Goal: Transaction & Acquisition: Download file/media

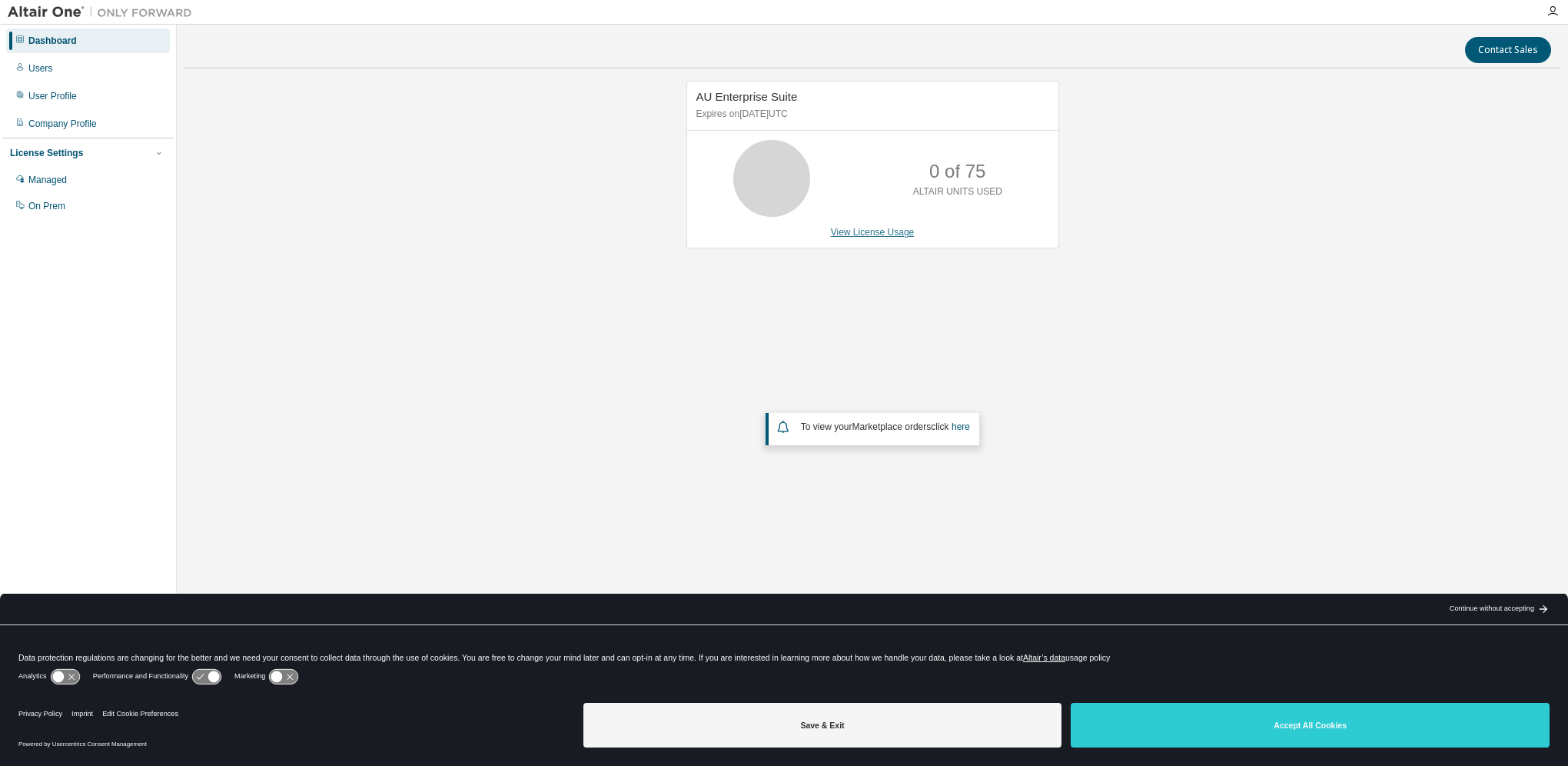
click at [881, 234] on link "View License Usage" at bounding box center [873, 232] width 84 height 11
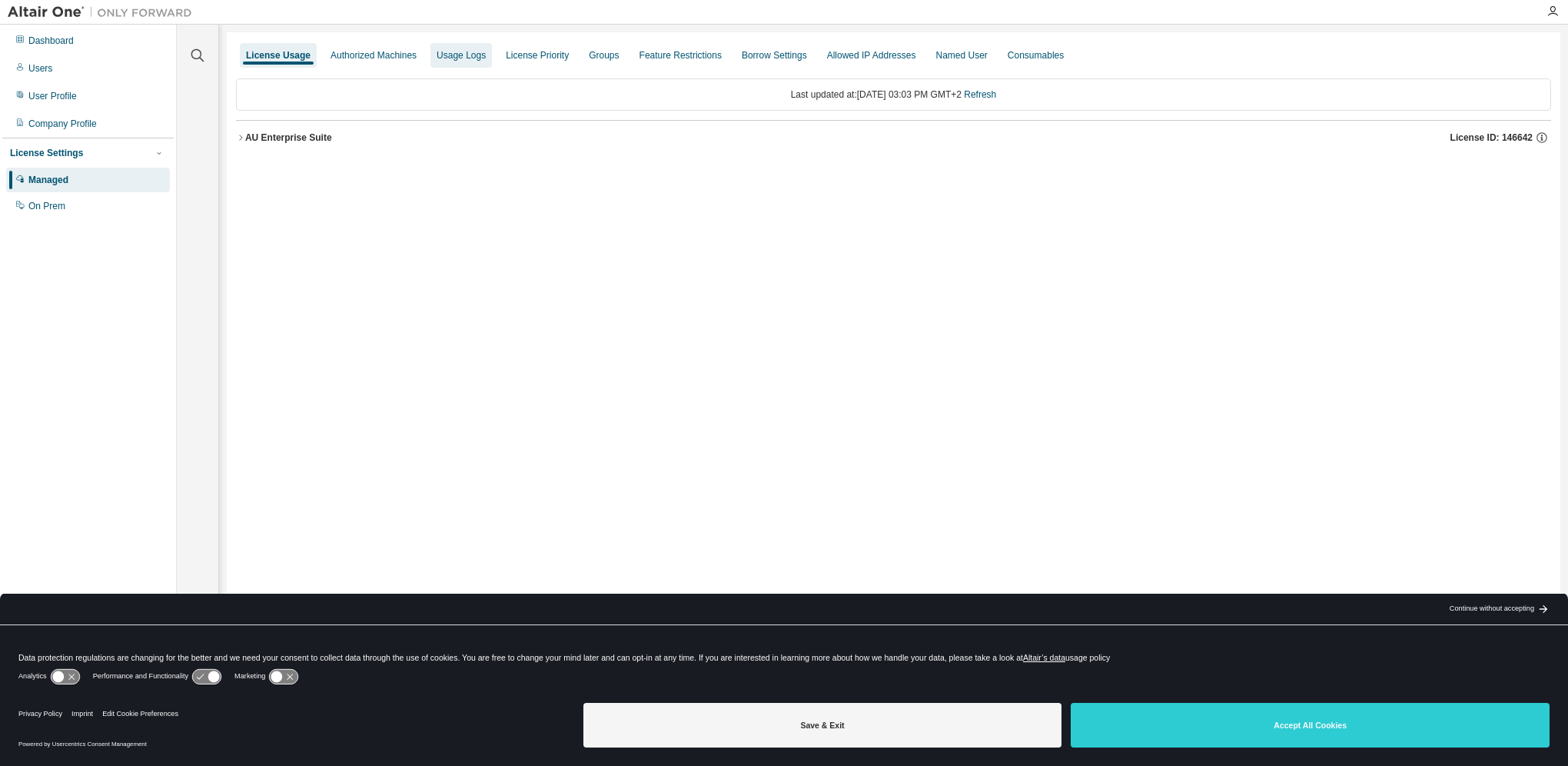
click at [459, 56] on div "Usage Logs" at bounding box center [461, 55] width 50 height 12
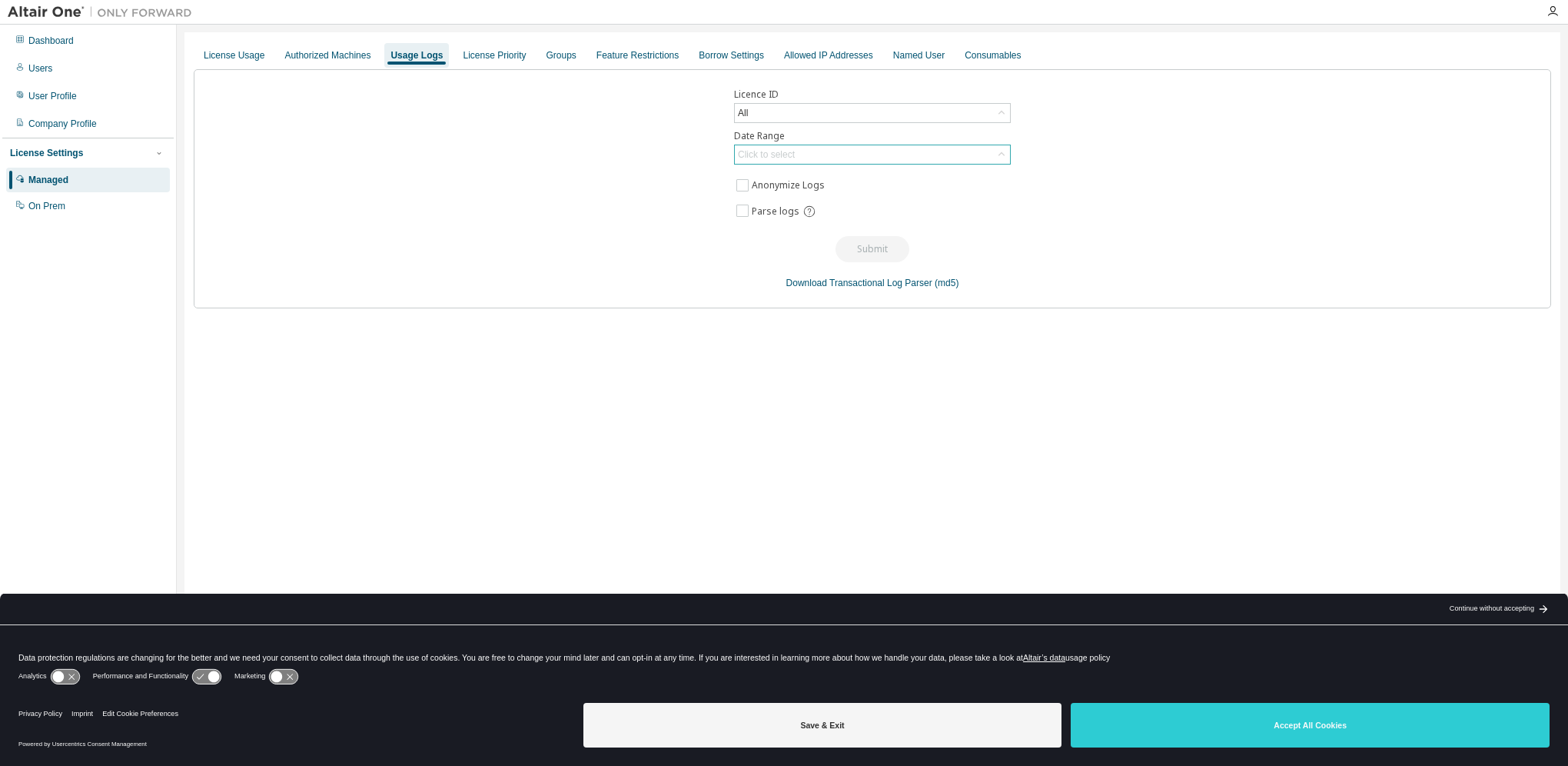
click at [819, 160] on div "Click to select" at bounding box center [871, 154] width 275 height 18
click at [807, 196] on li "Last 30 days" at bounding box center [871, 196] width 272 height 20
click at [868, 245] on button "Submit" at bounding box center [871, 249] width 73 height 26
click at [947, 240] on div "Licence ID All Date Range Last 30 days Anonymize Logs Parse logs Submit Downloa…" at bounding box center [872, 189] width 1358 height 239
click at [869, 245] on button "Submit" at bounding box center [871, 249] width 73 height 26
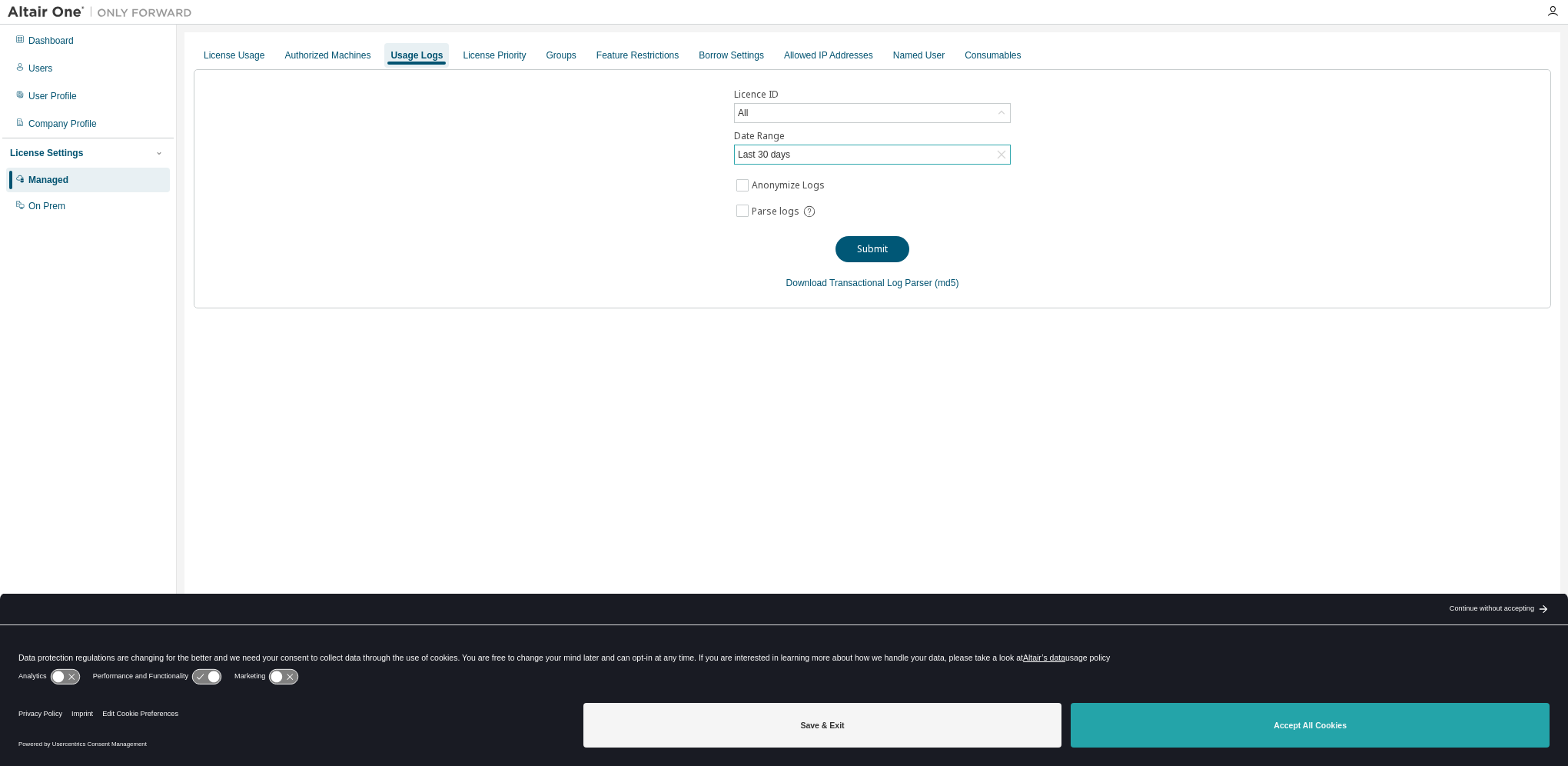
click at [1288, 734] on button "Accept All Cookies" at bounding box center [1310, 725] width 479 height 45
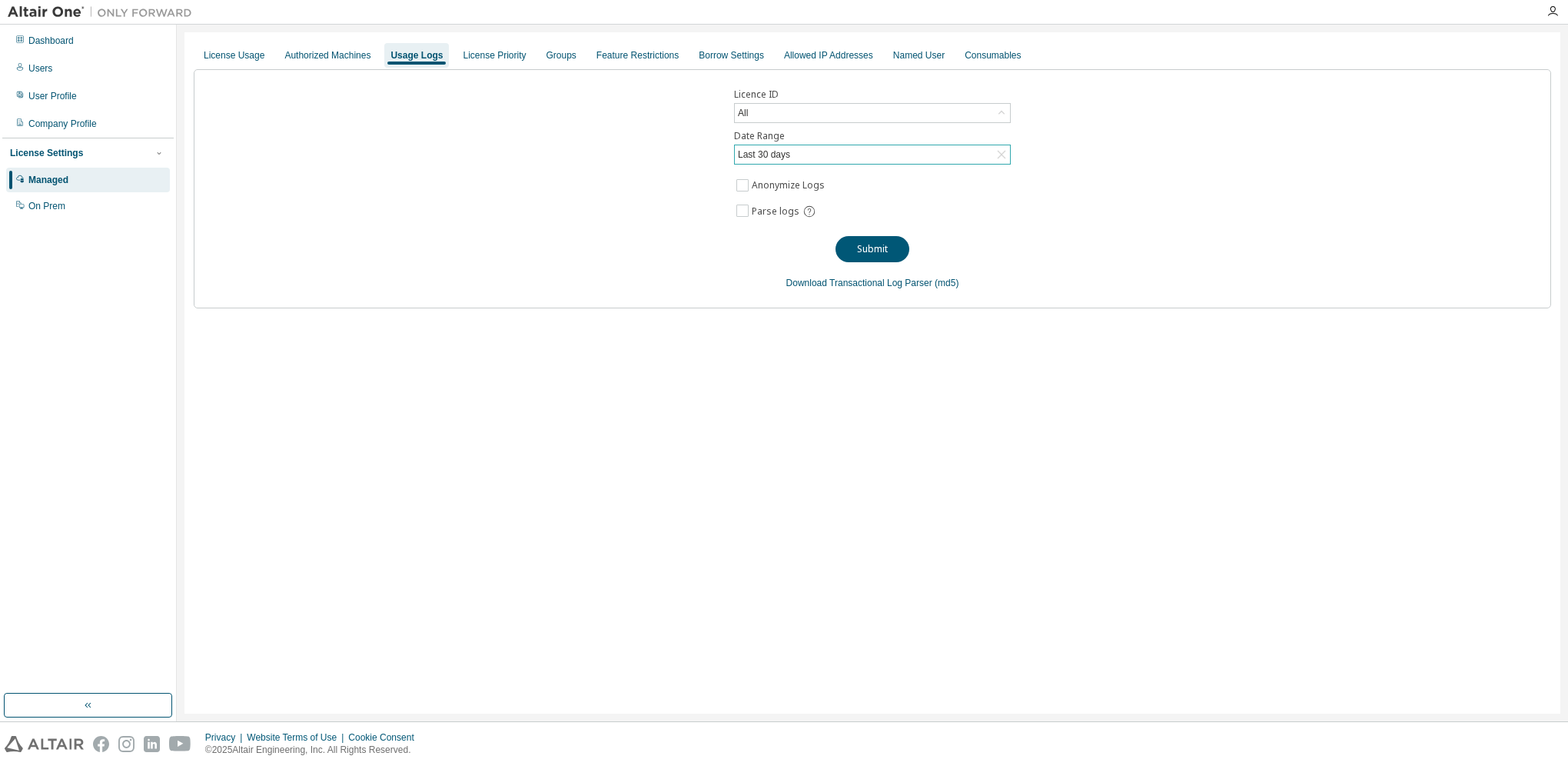
click at [545, 78] on div "Licence ID All Date Range Last 30 days Anonymize Logs Parse logs Submit Downloa…" at bounding box center [872, 189] width 1358 height 239
click at [871, 243] on button "Submit" at bounding box center [871, 249] width 73 height 26
click at [999, 252] on div "Licence ID All Date Range Last 30 days Anonymize Logs Parse logs Submit Downloa…" at bounding box center [872, 189] width 1358 height 239
click at [796, 151] on div "Last 30 days" at bounding box center [871, 154] width 275 height 18
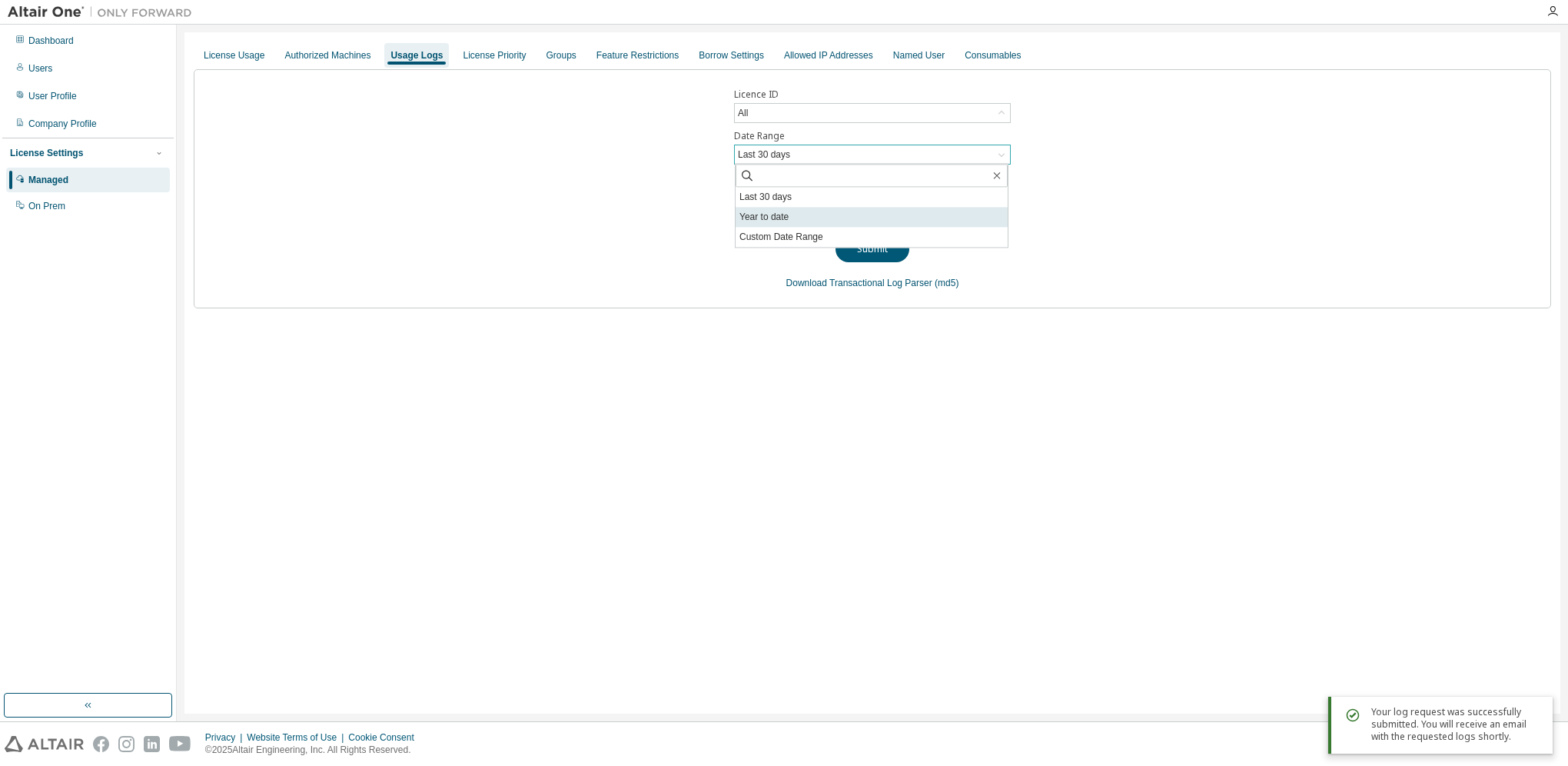
click at [801, 218] on li "Year to date" at bounding box center [871, 217] width 272 height 20
click at [663, 282] on div "Licence ID All Date Range Year to date Anonymize Logs Parse logs Submit Downloa…" at bounding box center [872, 189] width 1358 height 239
click at [890, 250] on button "Submit" at bounding box center [871, 249] width 73 height 26
click at [775, 156] on div "Year to date" at bounding box center [762, 154] width 54 height 17
click at [781, 196] on li "Last 30 days" at bounding box center [871, 196] width 272 height 20
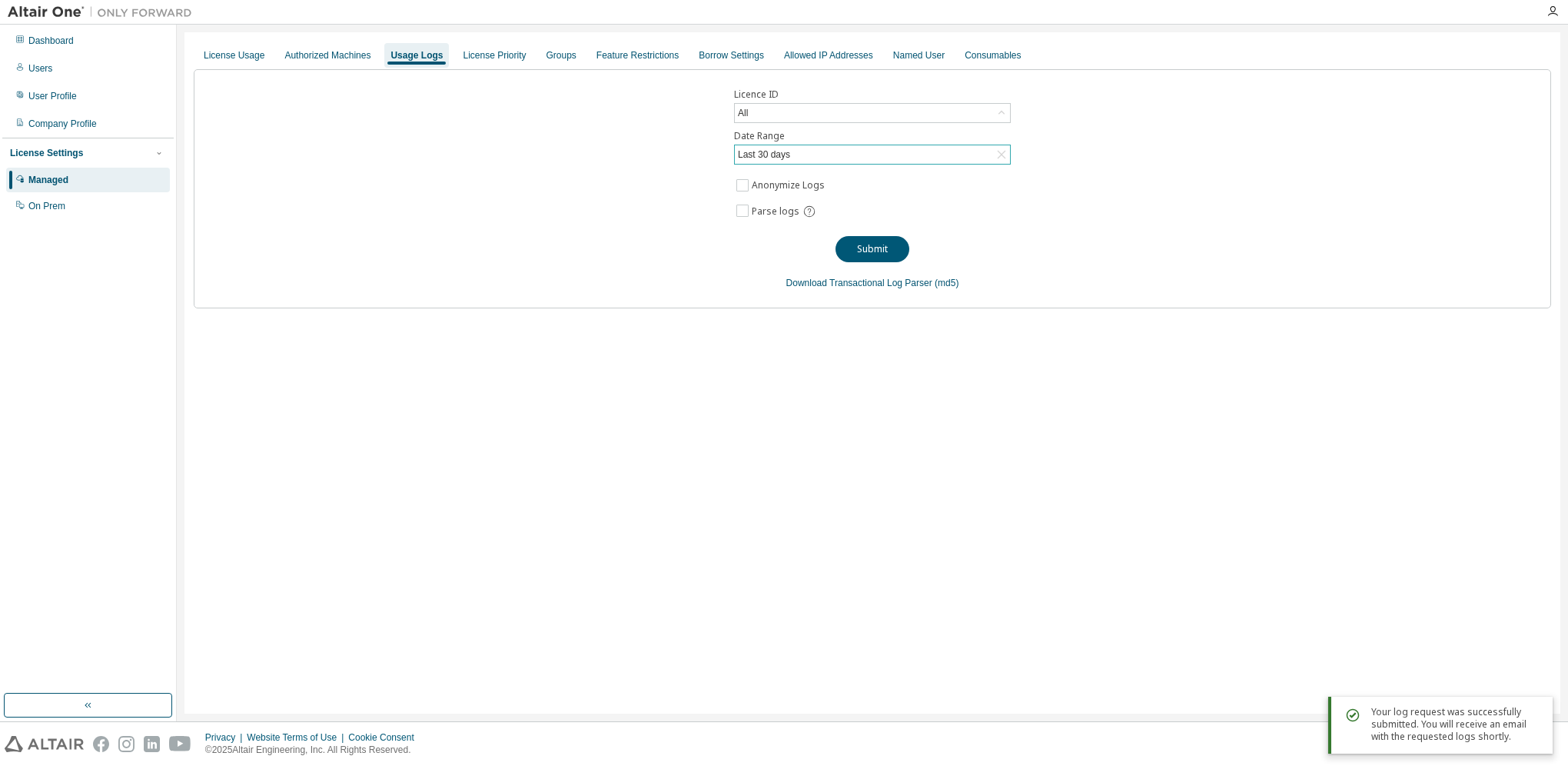
click at [693, 291] on div "Licence ID All Date Range Last 30 days Anonymize Logs Parse logs Submit Downloa…" at bounding box center [872, 189] width 1358 height 239
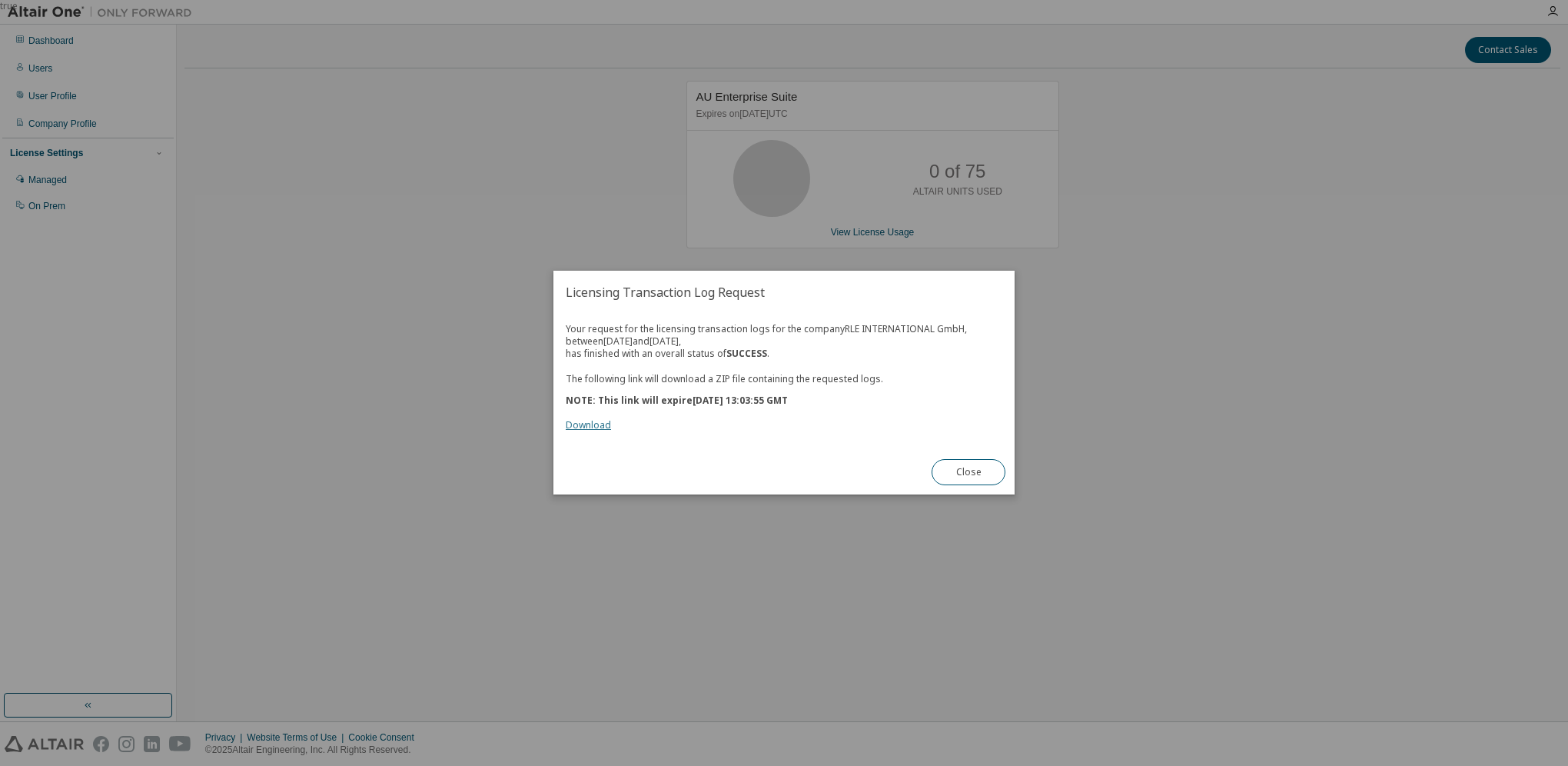
click at [587, 428] on link "Download" at bounding box center [588, 426] width 45 height 13
click at [980, 475] on button "Close" at bounding box center [968, 473] width 73 height 26
